Goal: Task Accomplishment & Management: Use online tool/utility

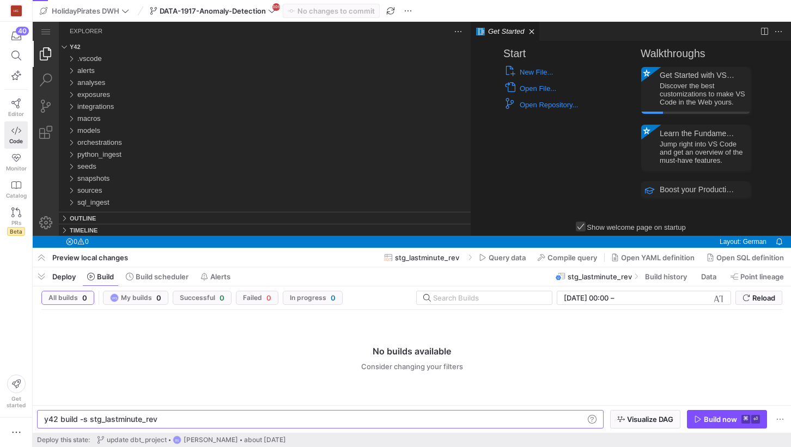
click at [471, 127] on div at bounding box center [471, 129] width 2 height 214
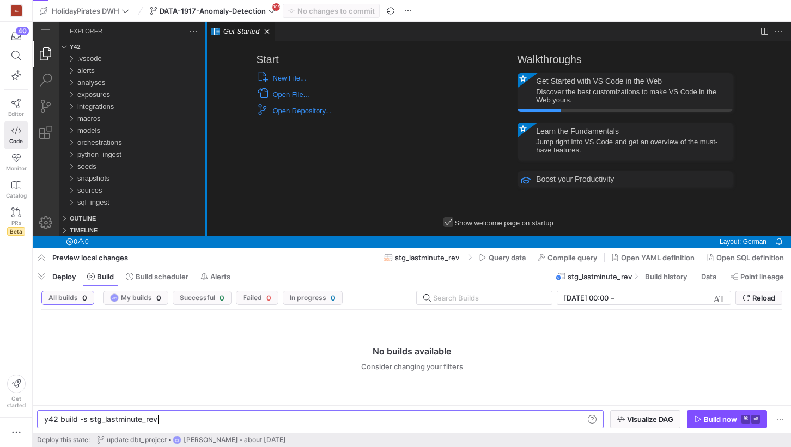
drag, startPoint x: 471, startPoint y: 127, endPoint x: 206, endPoint y: 128, distance: 265.4
click at [206, 128] on div at bounding box center [206, 129] width 2 height 214
click at [394, 15] on span "button" at bounding box center [390, 10] width 13 height 13
